Goal: Use online tool/utility: Use online tool/utility

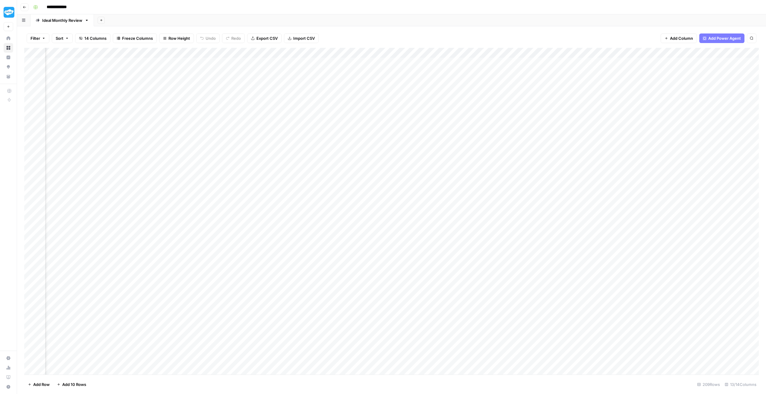
scroll to position [0, 123]
click at [546, 61] on div "Add Column" at bounding box center [391, 211] width 734 height 327
click at [559, 63] on div "Add Column" at bounding box center [391, 211] width 734 height 327
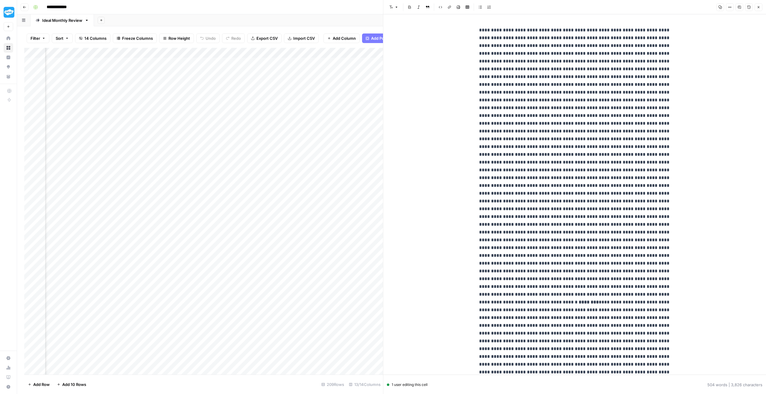
scroll to position [39, 0]
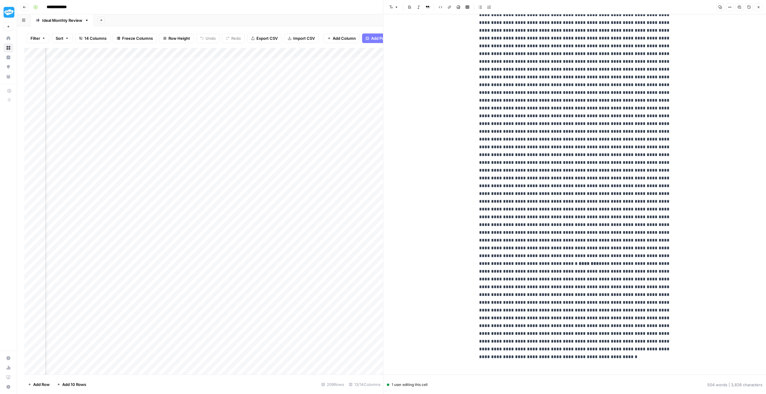
click at [760, 6] on button "Close" at bounding box center [758, 7] width 8 height 8
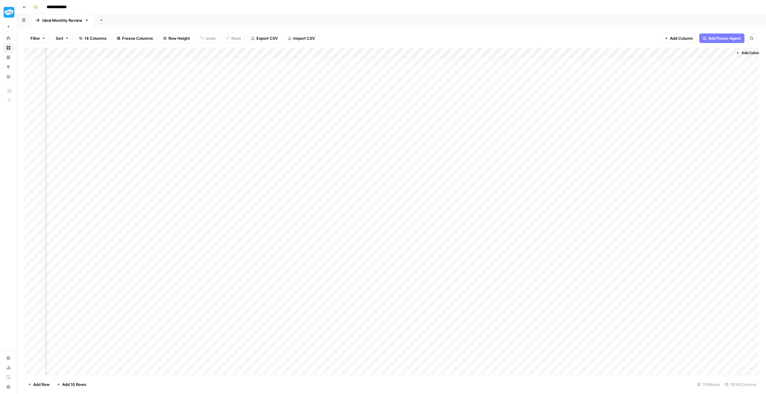
scroll to position [0, 123]
click at [695, 63] on div "Add Column" at bounding box center [391, 211] width 734 height 327
click at [718, 64] on div "Add Column" at bounding box center [391, 211] width 734 height 327
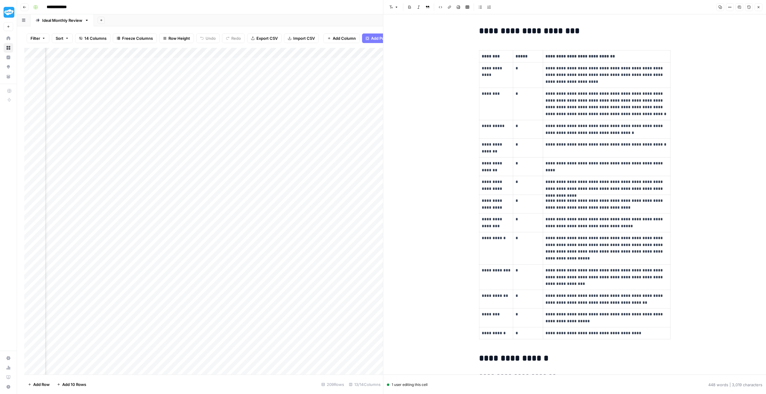
scroll to position [5, 0]
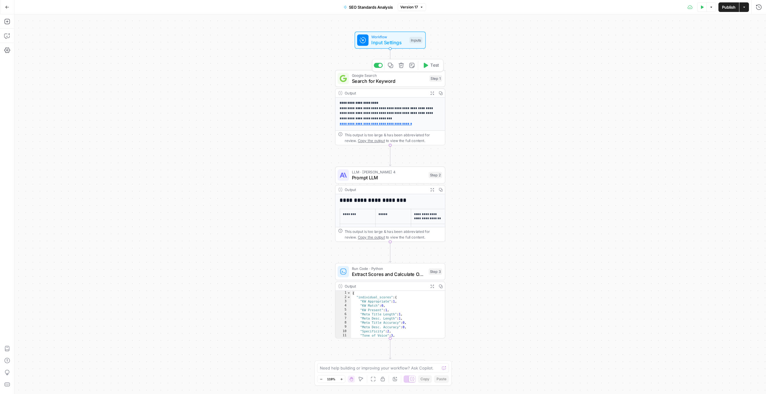
click at [398, 81] on span "Search for Keyword" at bounding box center [389, 80] width 74 height 7
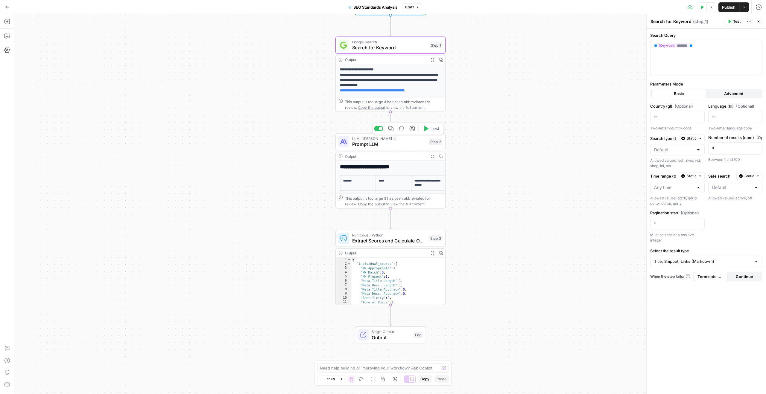
click at [402, 141] on span "Prompt LLM" at bounding box center [389, 144] width 74 height 7
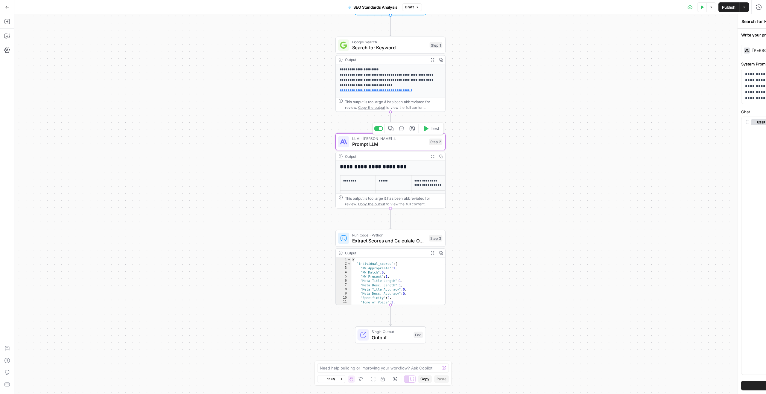
type textarea "Prompt LLM"
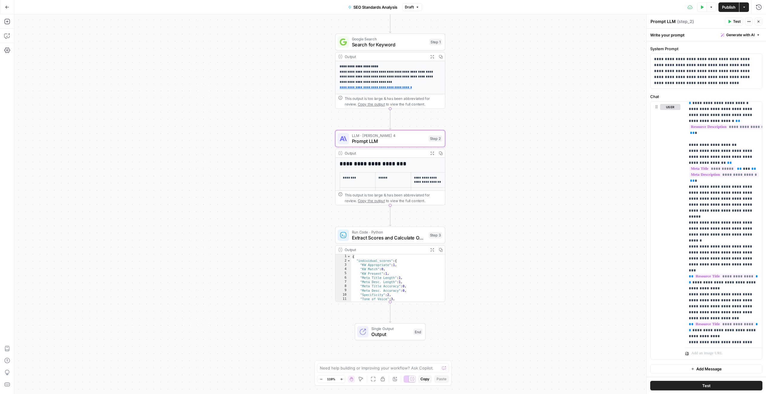
scroll to position [855, 0]
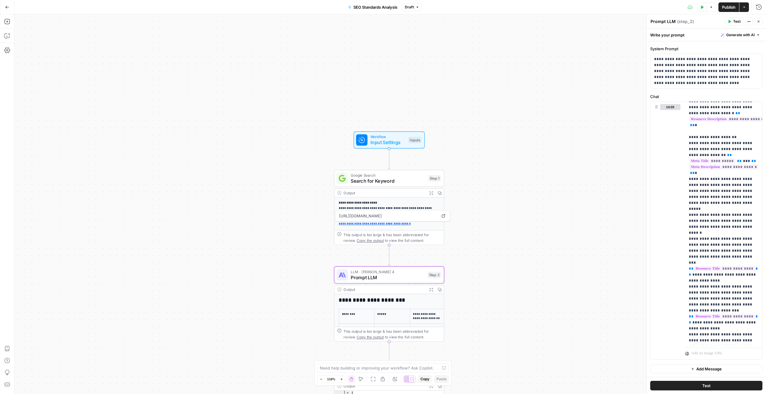
click at [400, 277] on span "Prompt LLM" at bounding box center [388, 277] width 74 height 7
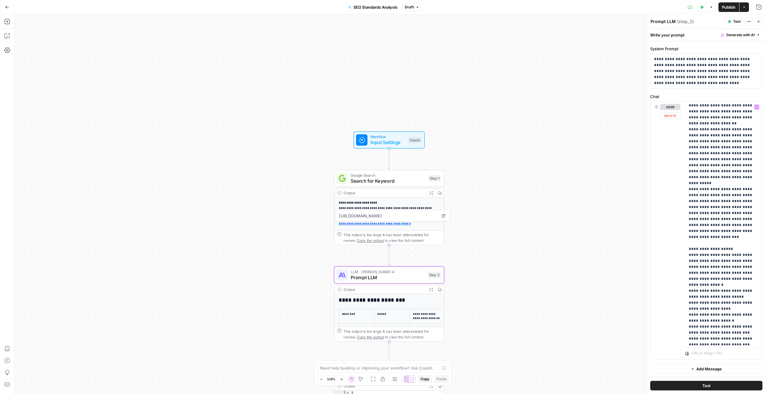
scroll to position [1481, 0]
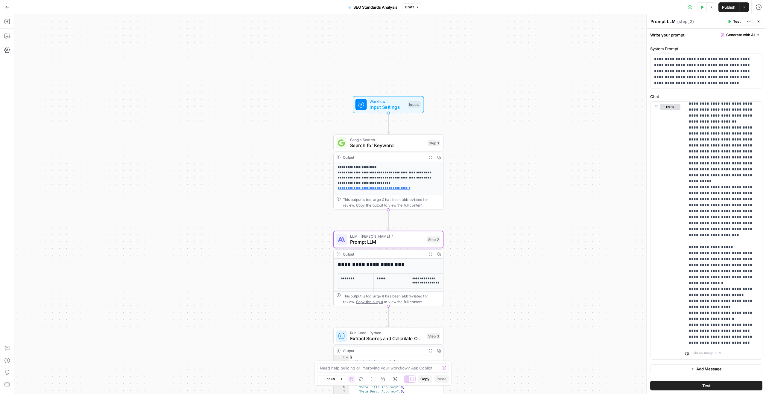
click at [320, 381] on button "Zoom Out" at bounding box center [320, 379] width 7 height 7
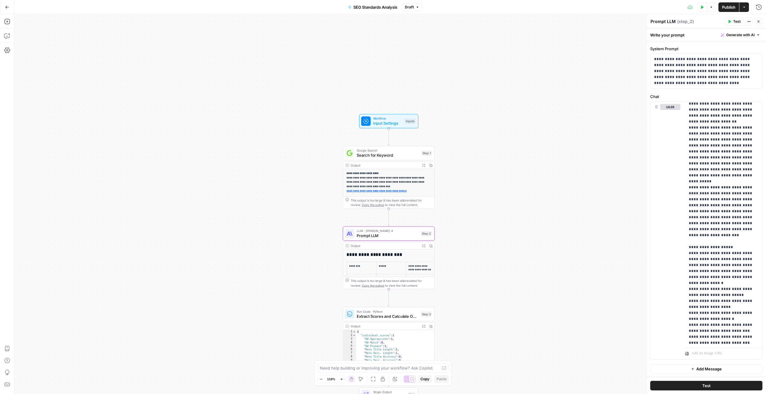
click at [320, 381] on button "Zoom Out" at bounding box center [320, 379] width 7 height 7
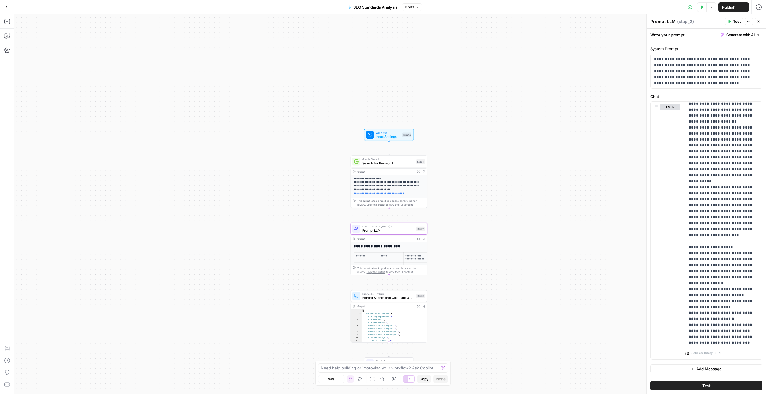
click at [320, 381] on button "Zoom Out" at bounding box center [321, 379] width 7 height 7
